Goal: Information Seeking & Learning: Learn about a topic

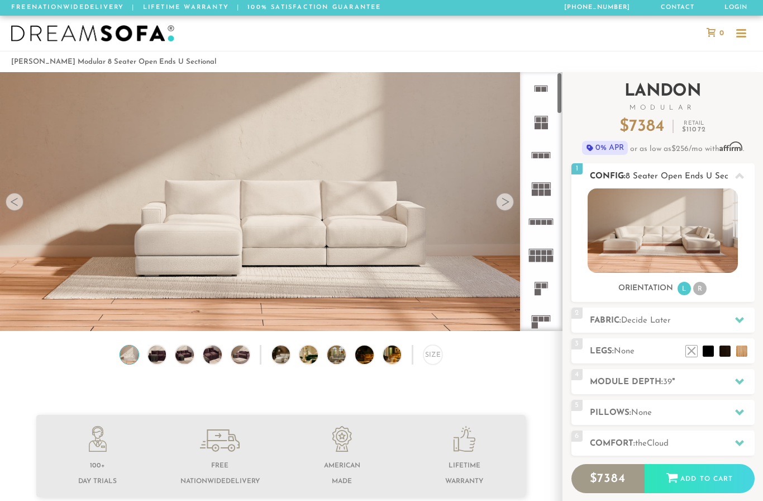
click at [681, 221] on img at bounding box center [663, 230] width 150 height 84
click at [703, 291] on li "R" at bounding box center [699, 288] width 13 height 13
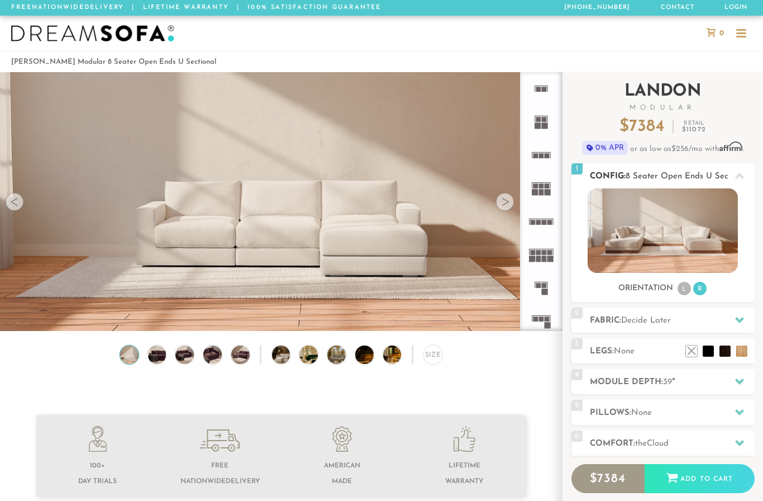
click at [683, 292] on li "L" at bounding box center [684, 288] width 13 height 13
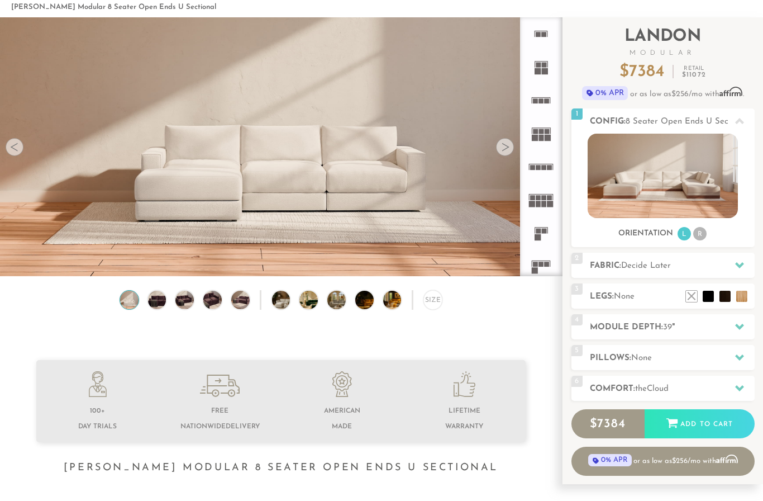
scroll to position [51, 0]
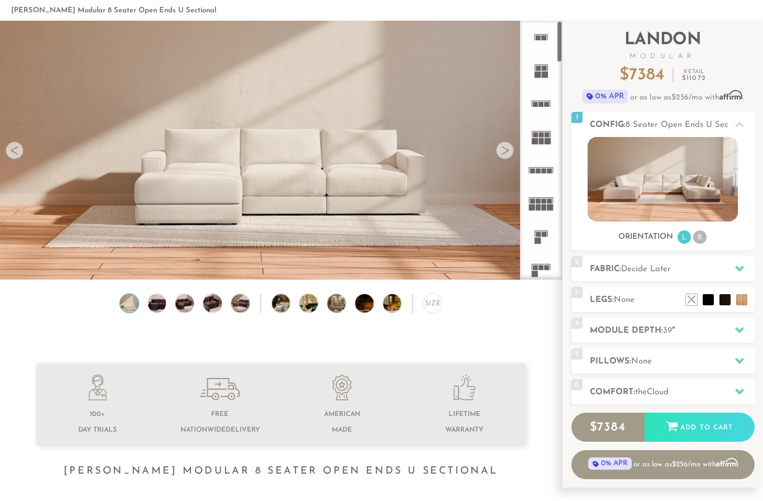
click at [535, 146] on icon at bounding box center [541, 136] width 33 height 33
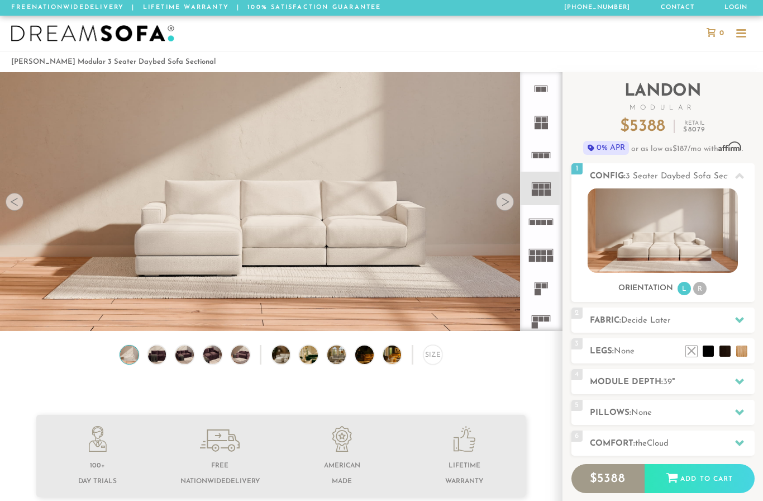
click at [504, 202] on div at bounding box center [505, 202] width 18 height 18
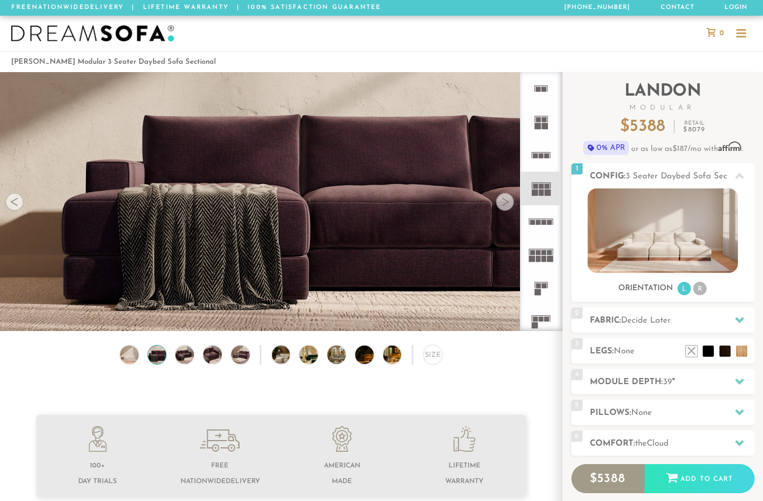
click at [504, 202] on div at bounding box center [505, 202] width 18 height 18
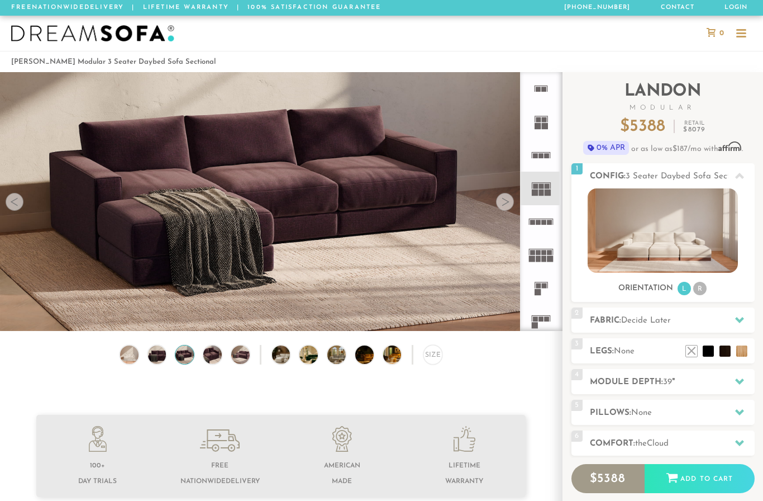
click at [504, 202] on div at bounding box center [505, 202] width 18 height 18
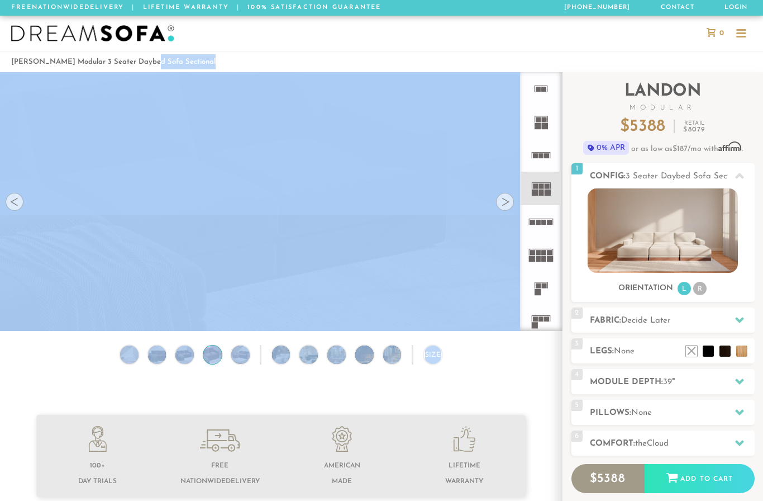
click at [504, 202] on div at bounding box center [505, 202] width 18 height 18
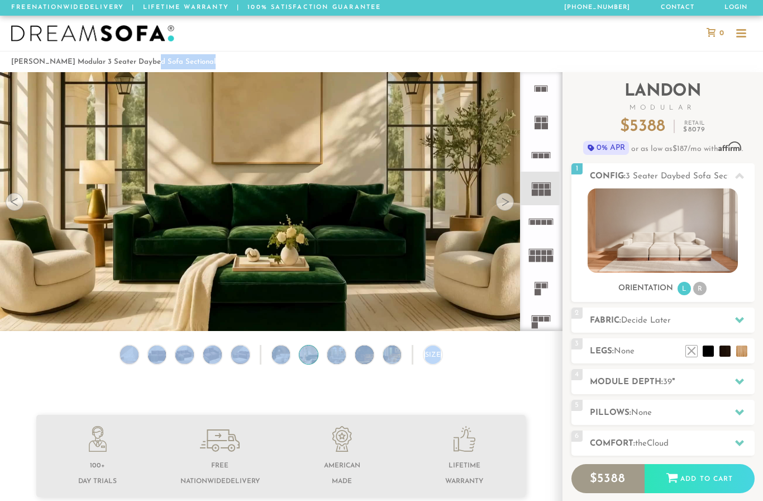
click at [504, 202] on div at bounding box center [505, 202] width 18 height 18
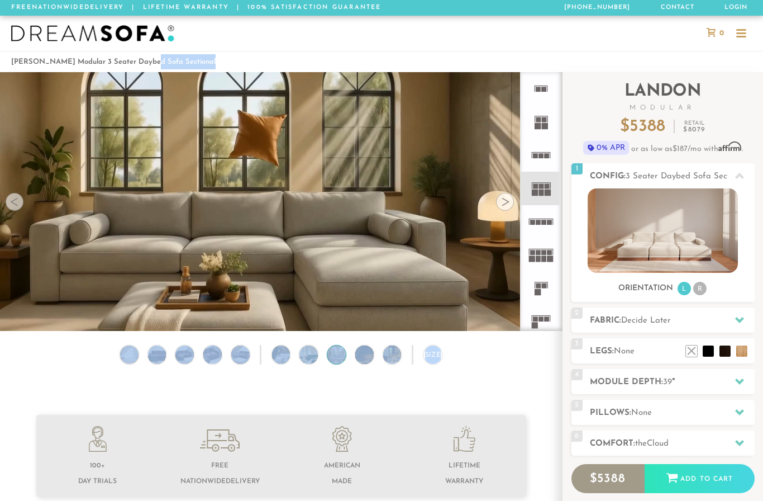
click at [504, 202] on div at bounding box center [505, 202] width 18 height 18
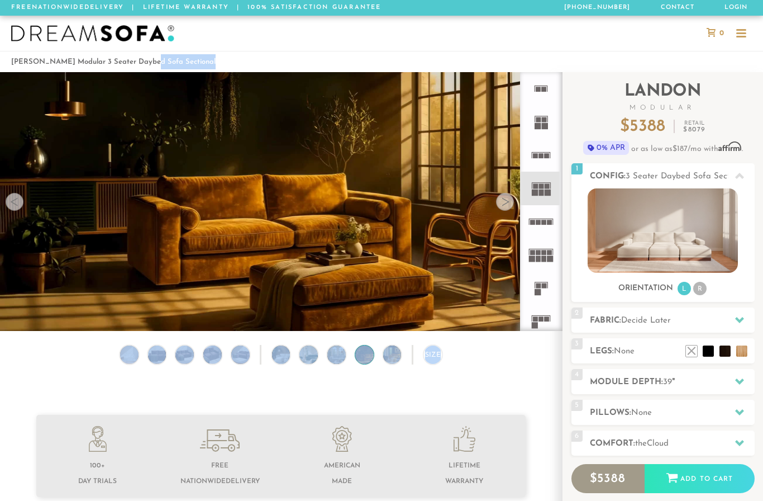
click at [504, 202] on div at bounding box center [505, 202] width 18 height 18
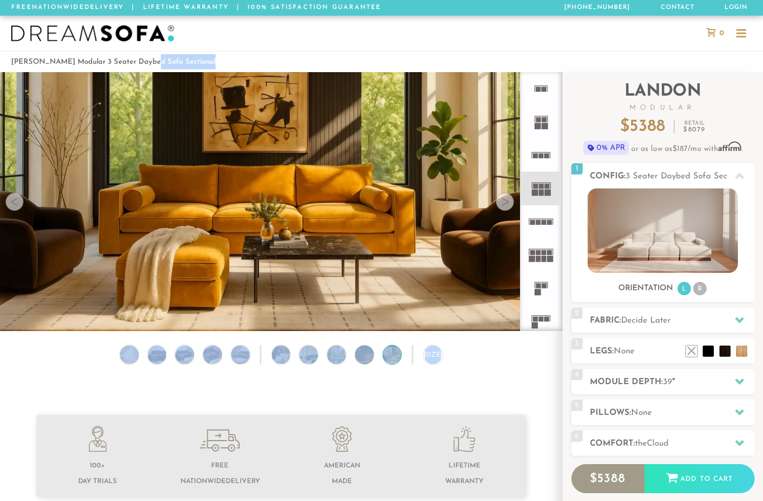
click at [504, 202] on div at bounding box center [505, 202] width 18 height 18
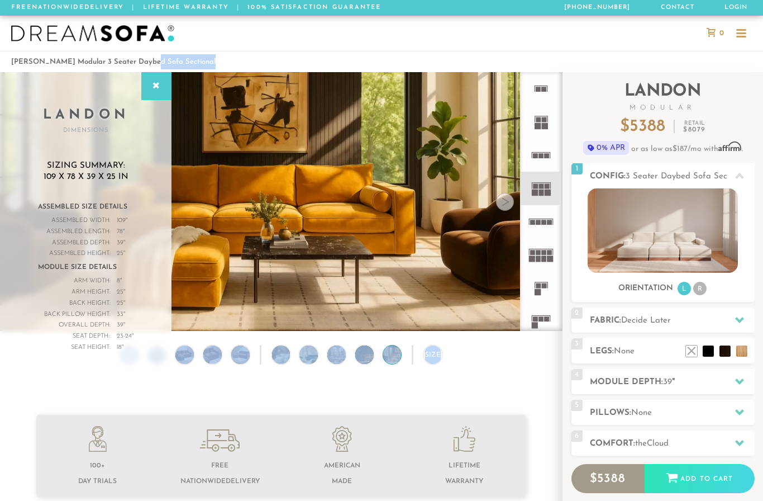
click at [504, 202] on div at bounding box center [505, 202] width 18 height 18
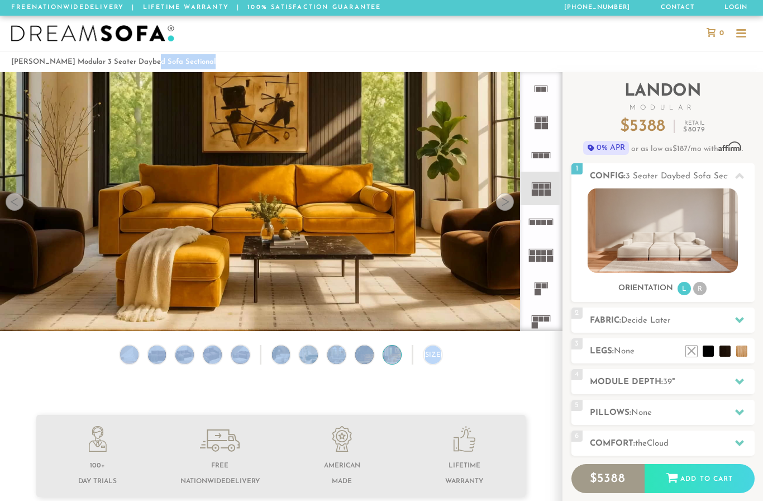
click at [504, 202] on div at bounding box center [505, 202] width 18 height 18
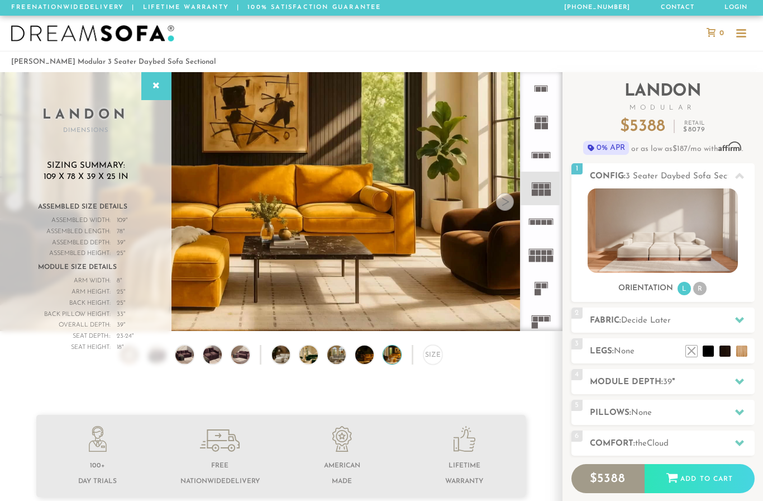
click at [504, 202] on div at bounding box center [505, 202] width 18 height 18
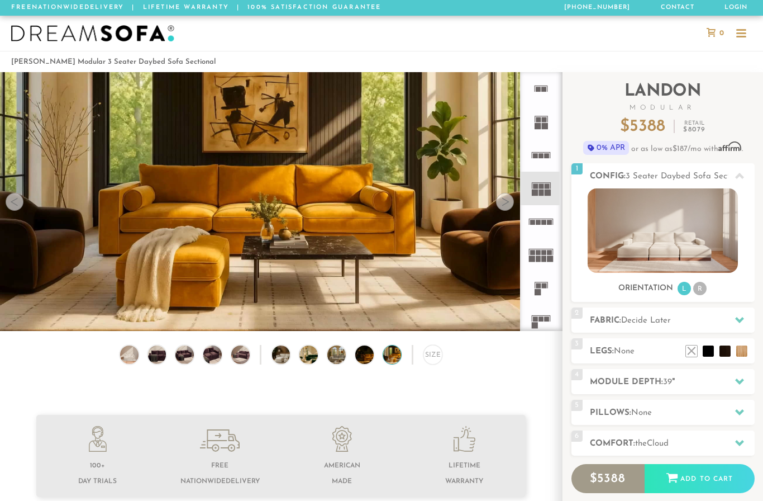
click at [504, 202] on div at bounding box center [505, 202] width 18 height 18
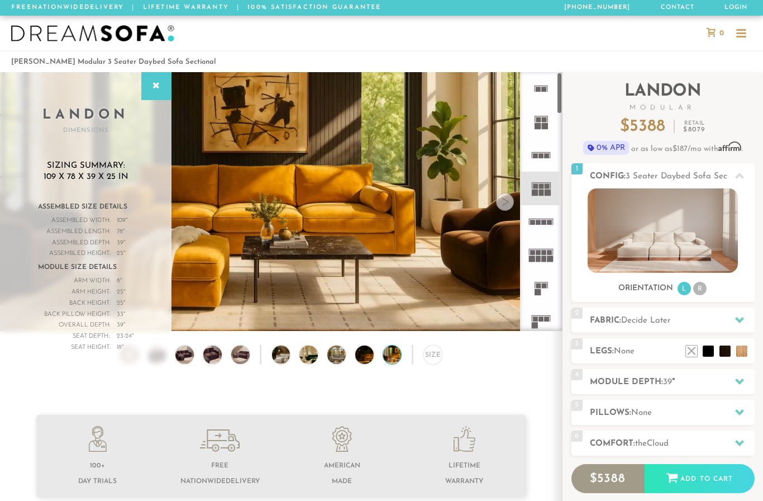
click at [549, 256] on rect at bounding box center [551, 258] width 6 height 6
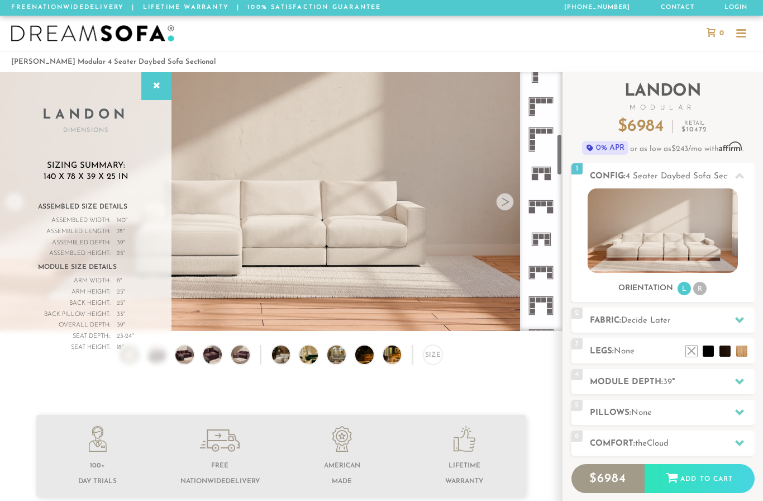
scroll to position [398, 0]
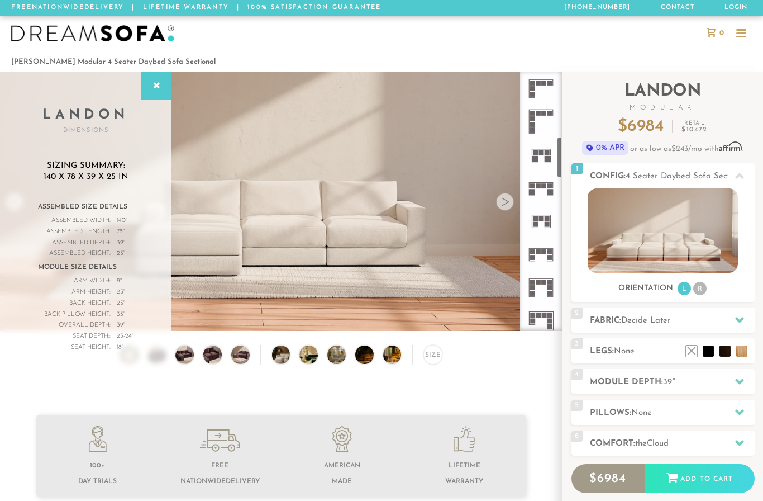
click at [537, 116] on icon at bounding box center [541, 121] width 33 height 33
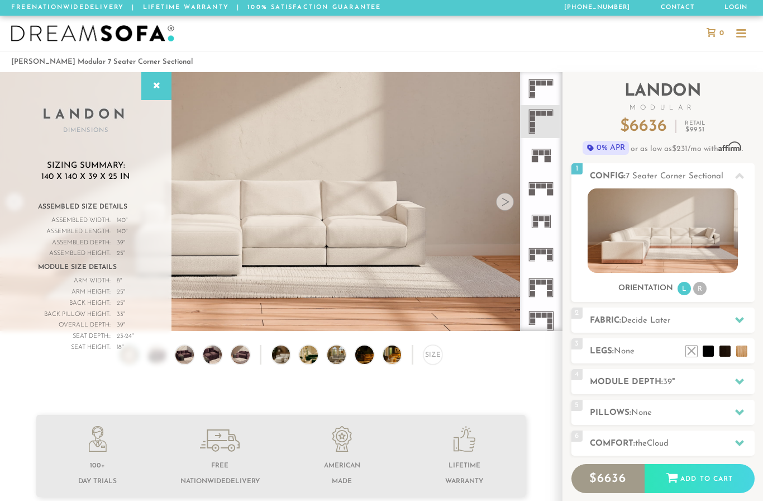
click at [548, 263] on icon at bounding box center [541, 254] width 33 height 33
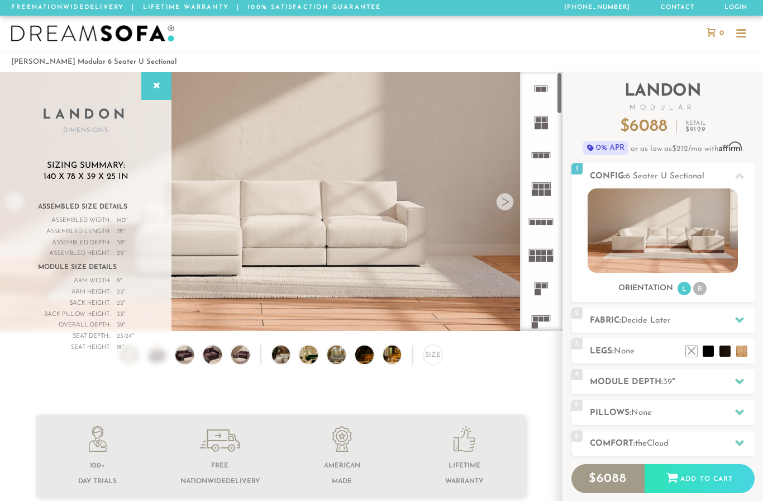
click at [546, 258] on rect at bounding box center [544, 258] width 5 height 6
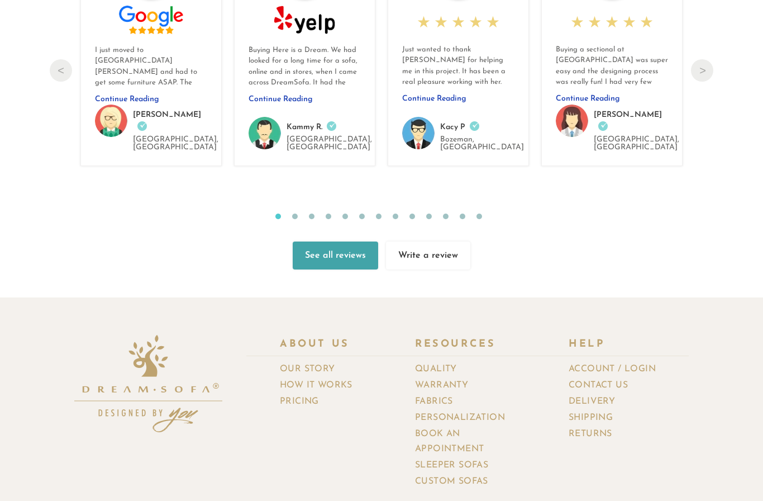
scroll to position [11690, 0]
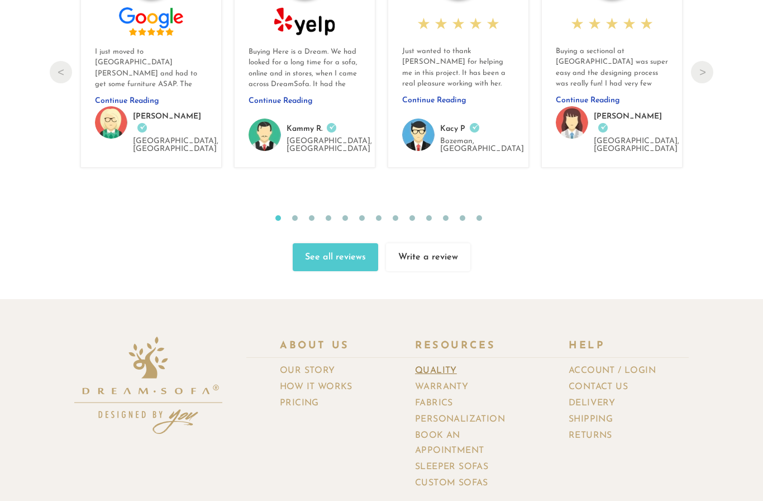
click at [431, 363] on link "Quality" at bounding box center [440, 371] width 50 height 16
